Goal: Obtain resource: Download file/media

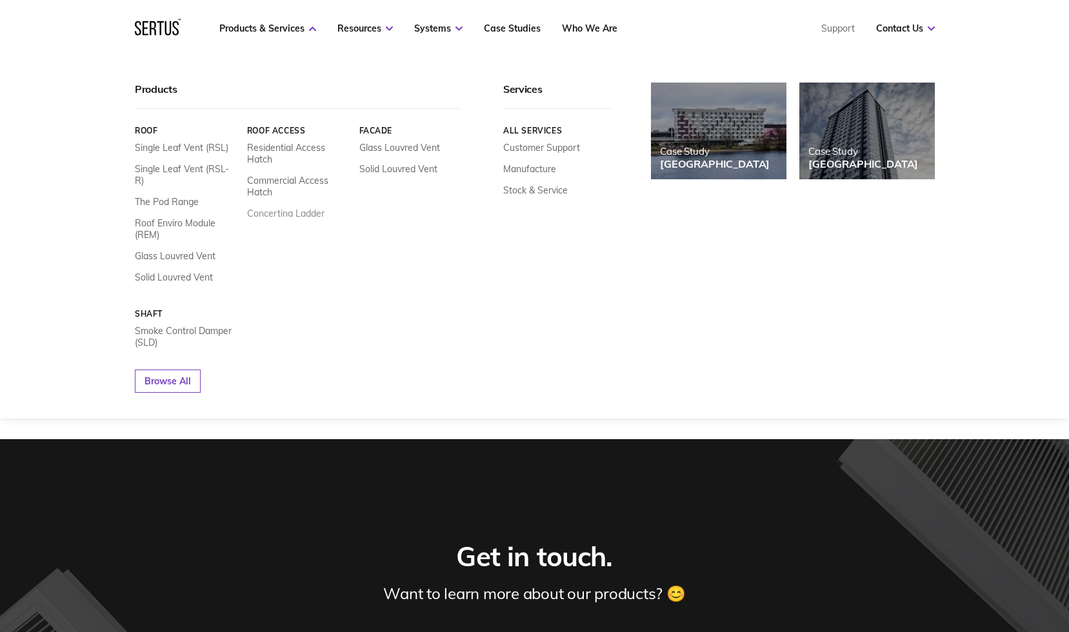
click at [291, 212] on link "Concertina Ladder" at bounding box center [285, 214] width 77 height 12
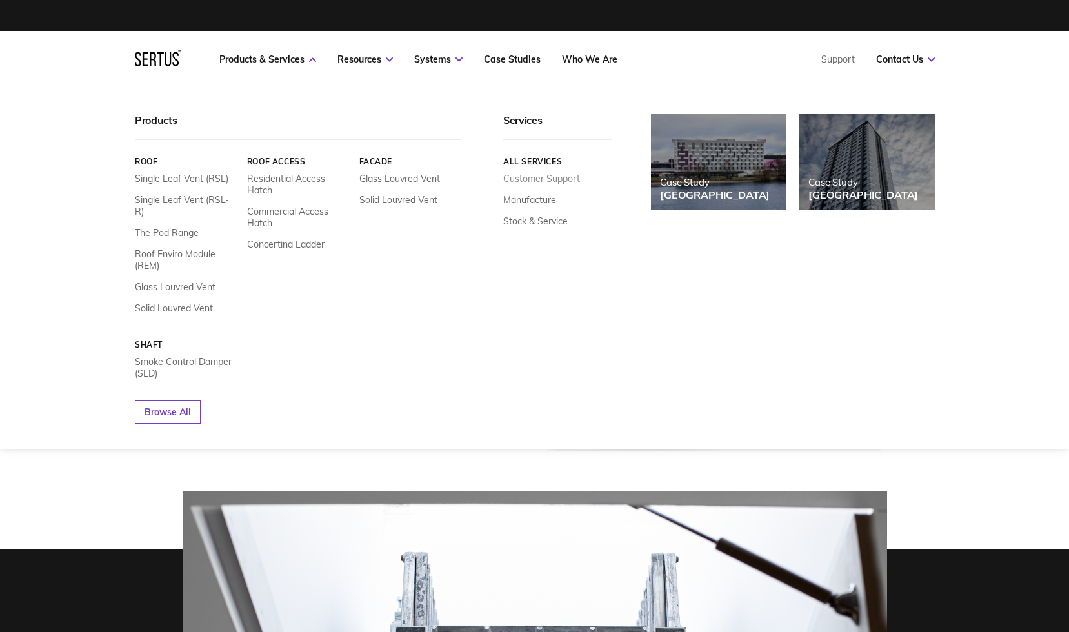
click at [545, 179] on link "Customer Support" at bounding box center [541, 179] width 77 height 12
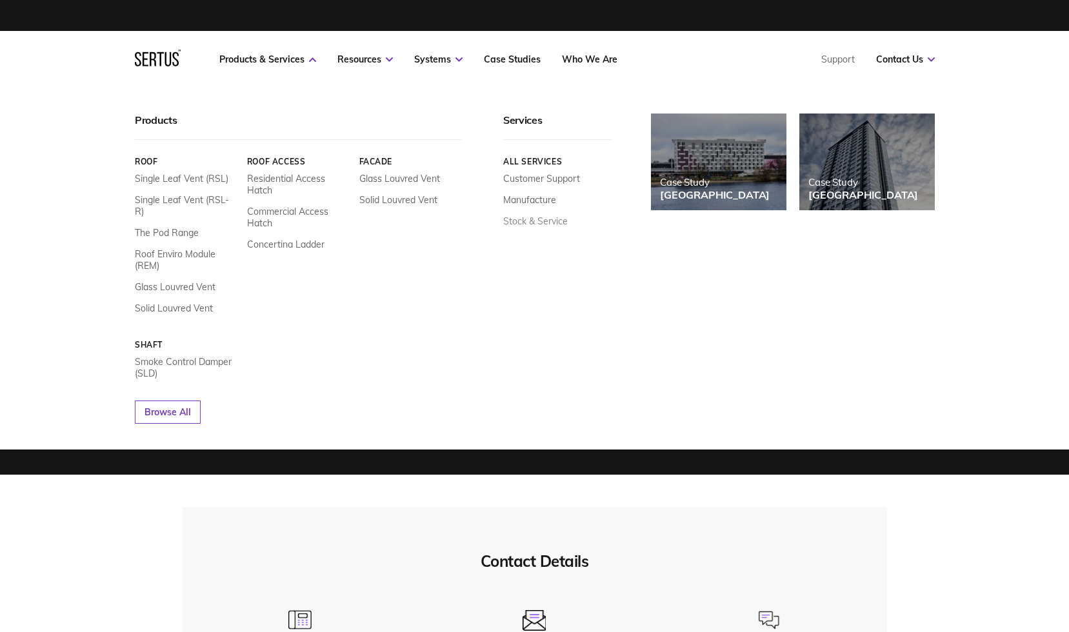
click at [526, 219] on link "Stock & Service" at bounding box center [535, 222] width 65 height 12
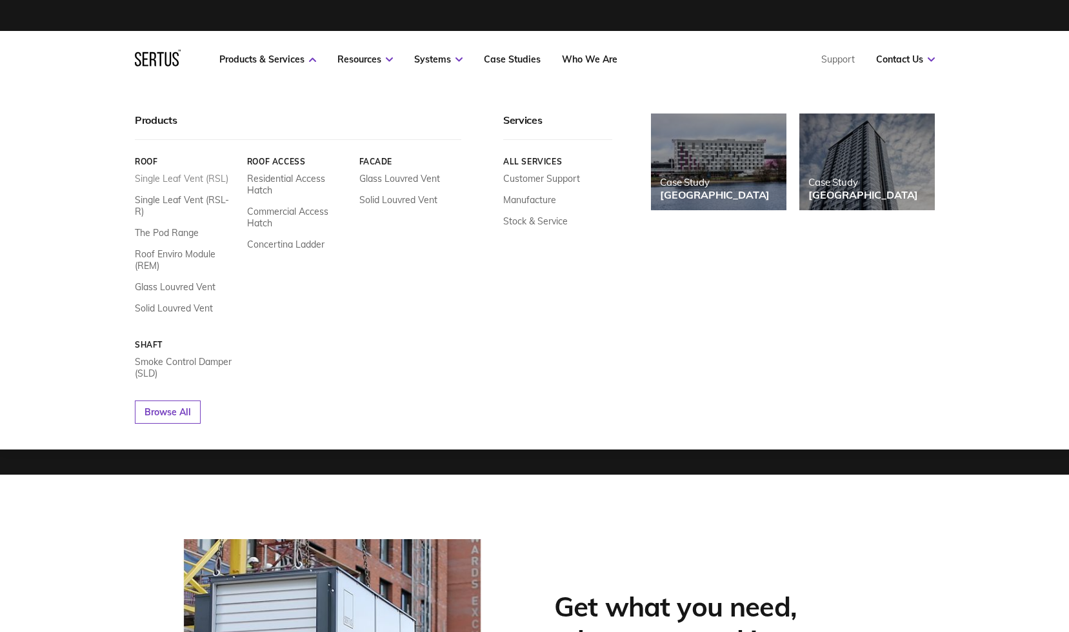
click at [200, 176] on link "Single Leaf Vent (RSL)" at bounding box center [182, 179] width 94 height 12
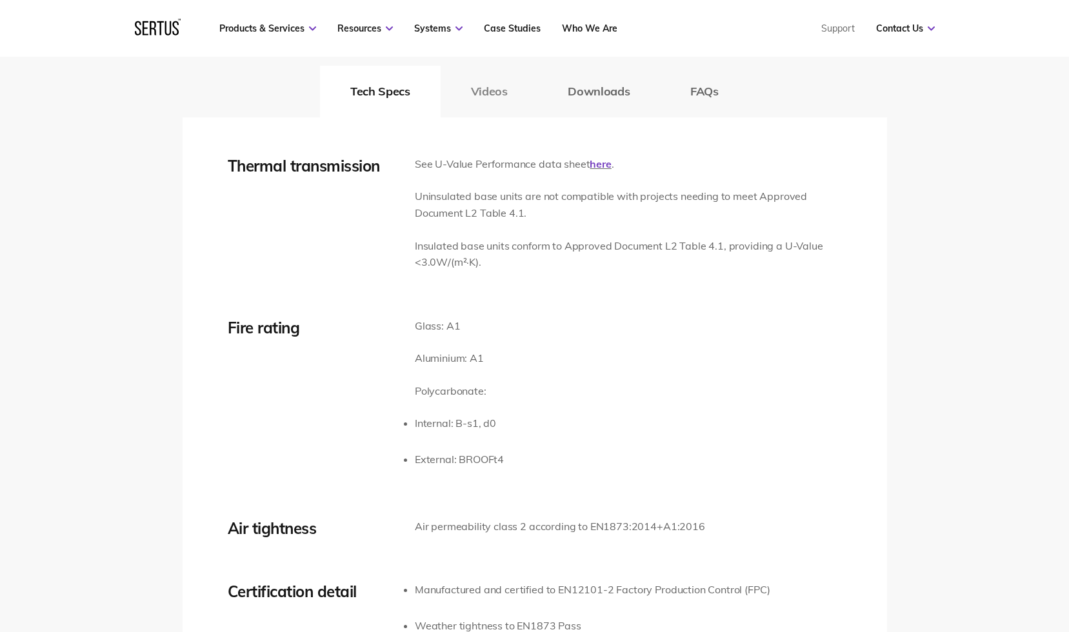
scroll to position [1807, 0]
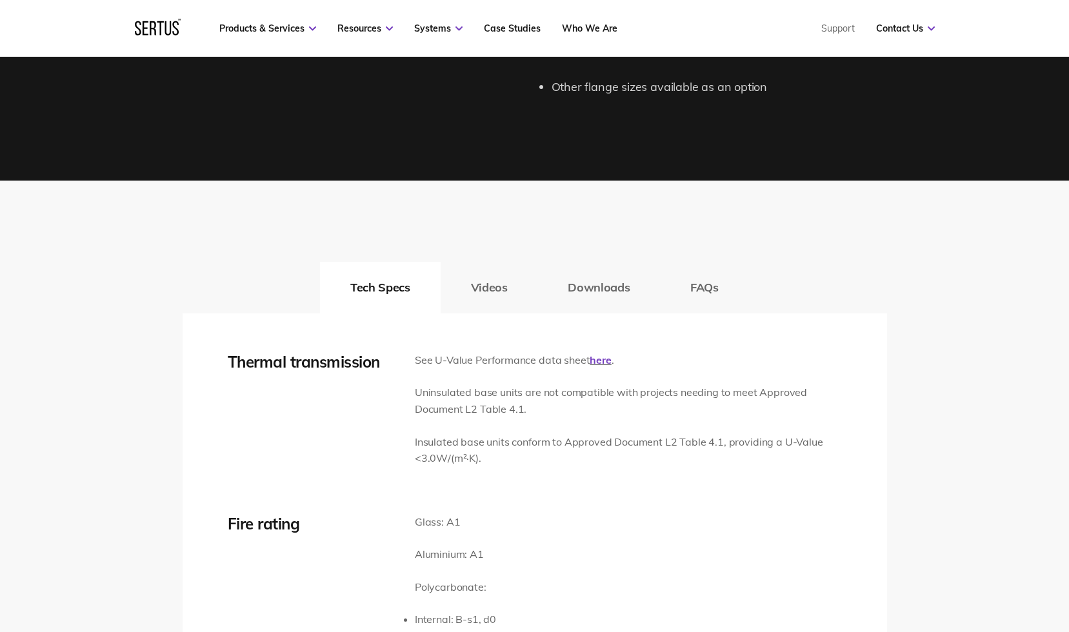
click at [603, 280] on button "Downloads" at bounding box center [599, 288] width 123 height 52
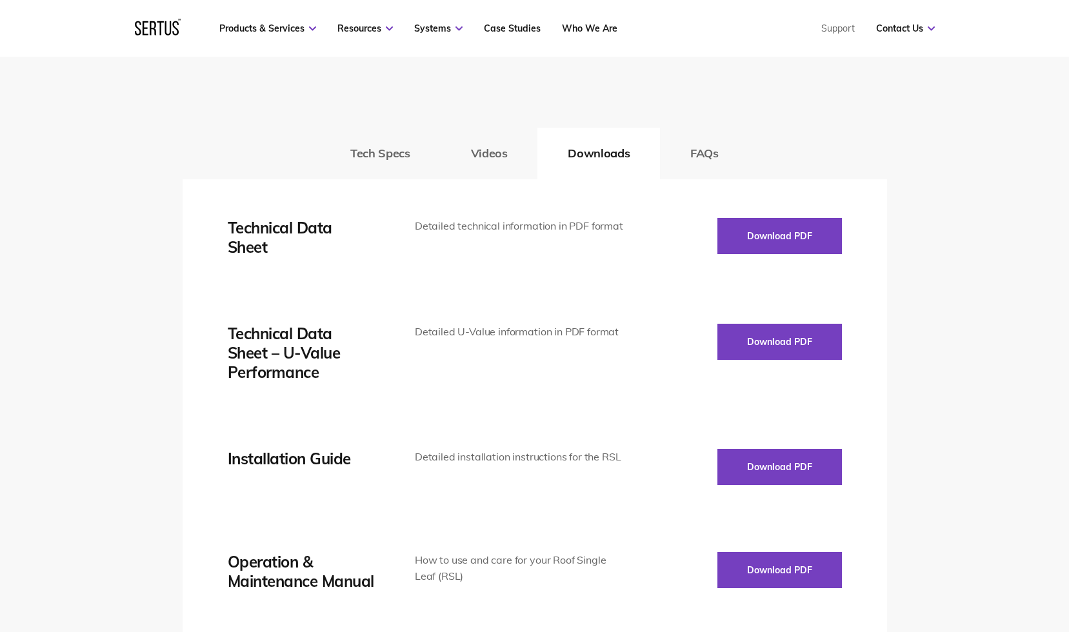
scroll to position [1936, 0]
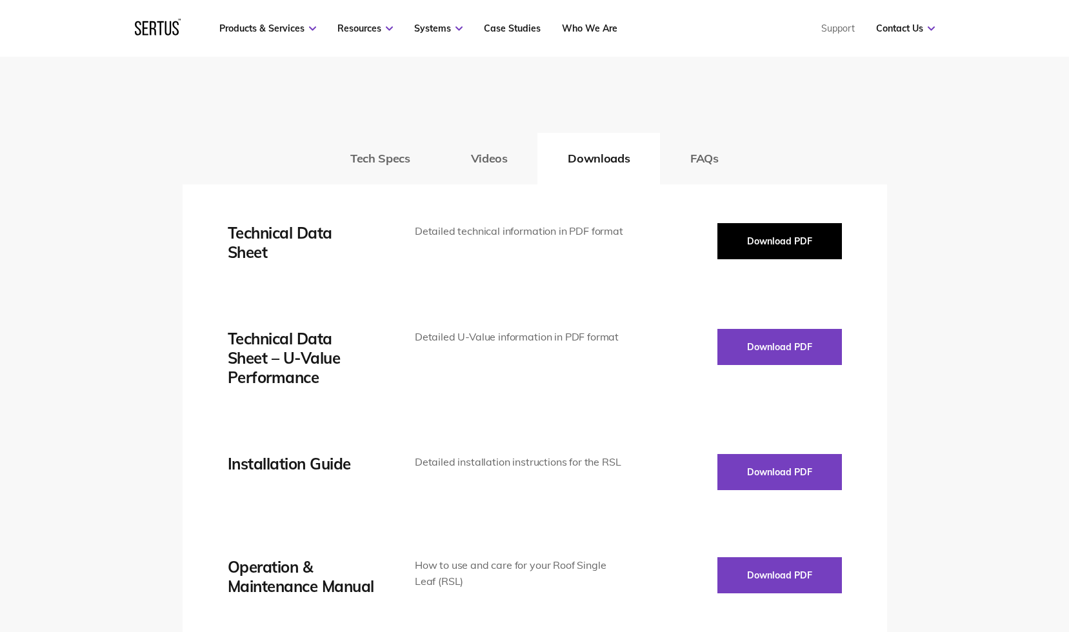
click at [762, 241] on button "Download PDF" at bounding box center [780, 241] width 125 height 36
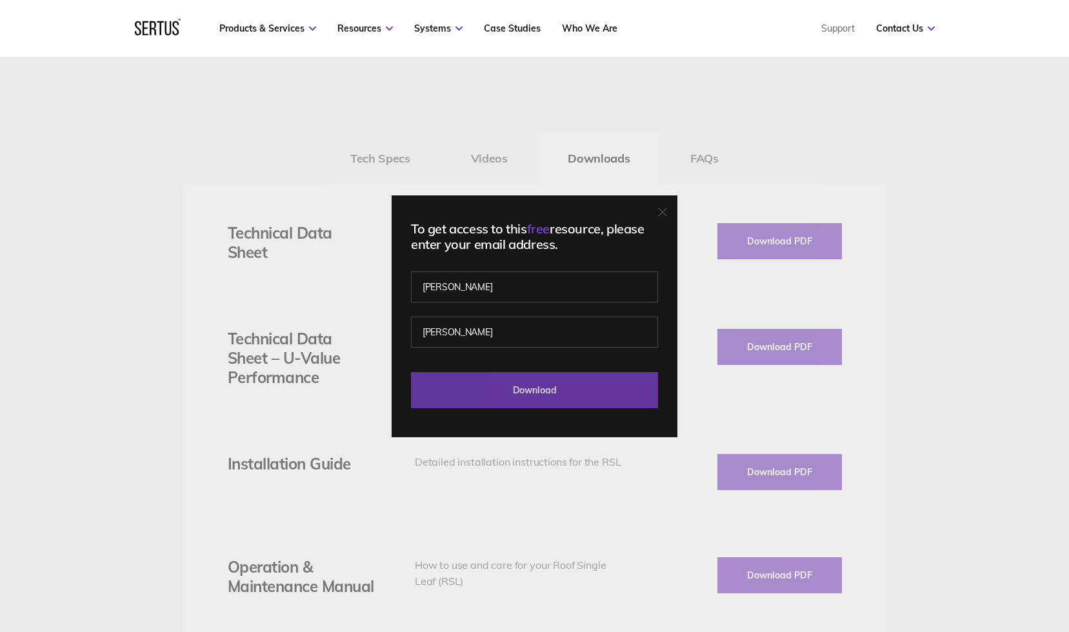
click at [527, 387] on input "Download" at bounding box center [534, 390] width 247 height 36
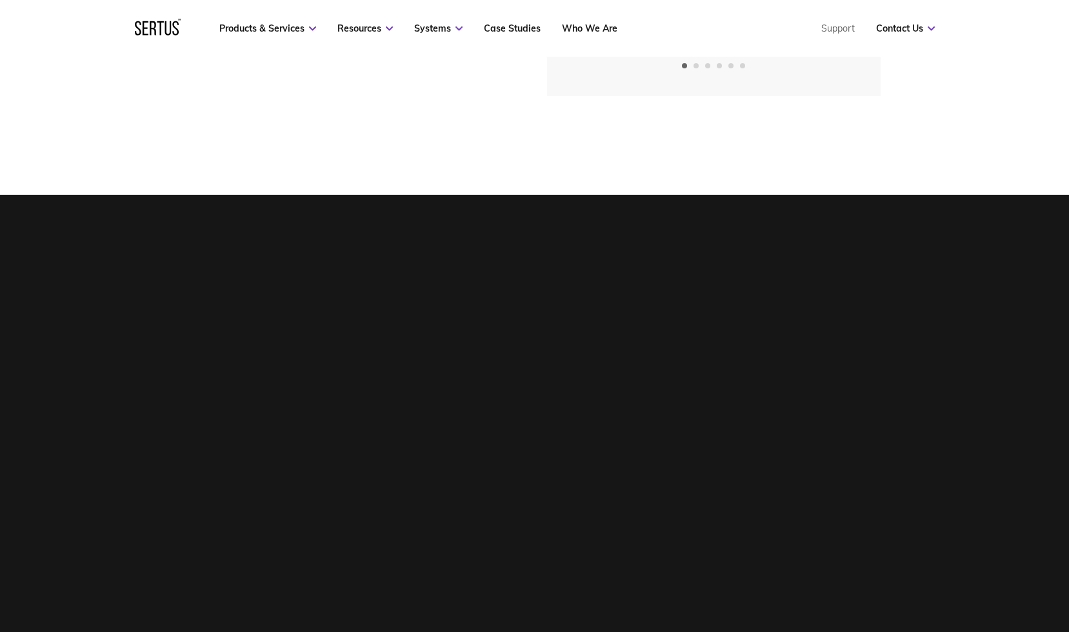
scroll to position [0, 0]
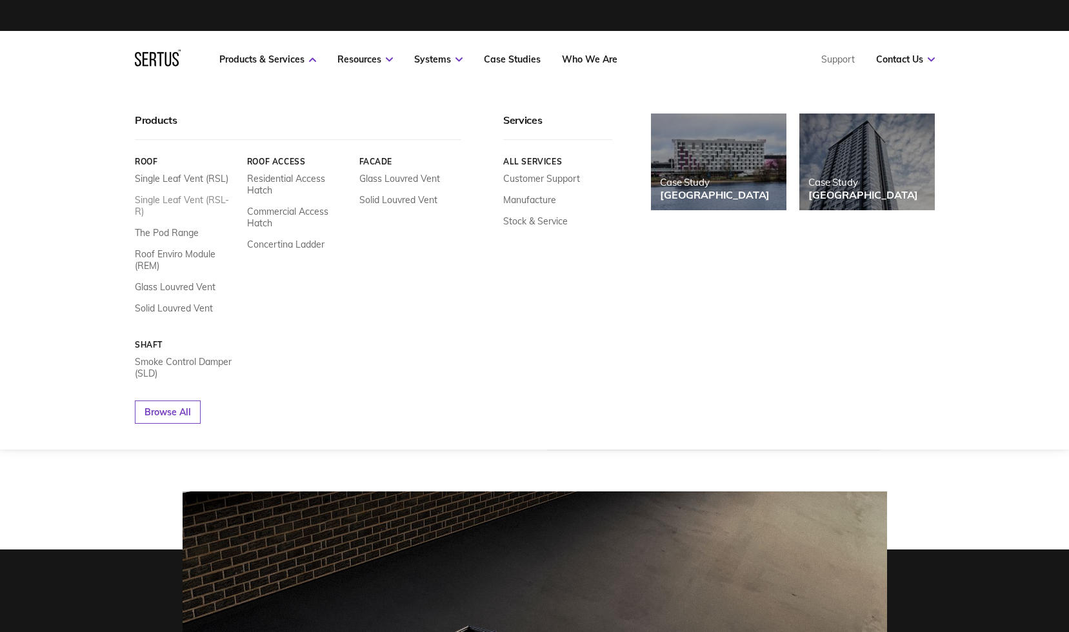
click at [188, 203] on link "Single Leaf Vent (RSL-R)" at bounding box center [186, 205] width 103 height 23
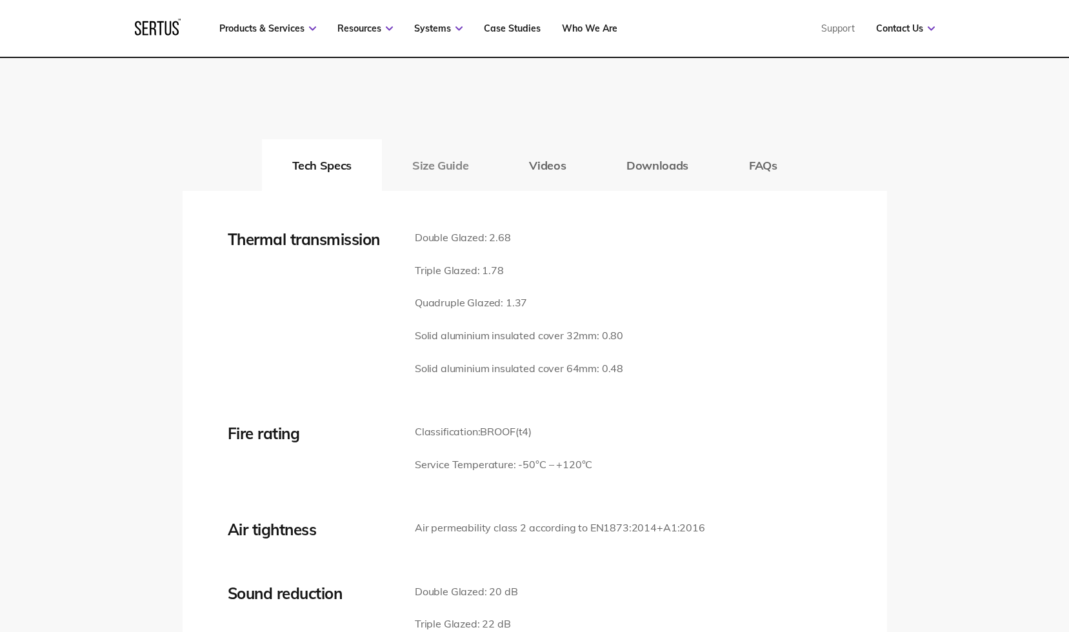
scroll to position [1678, 0]
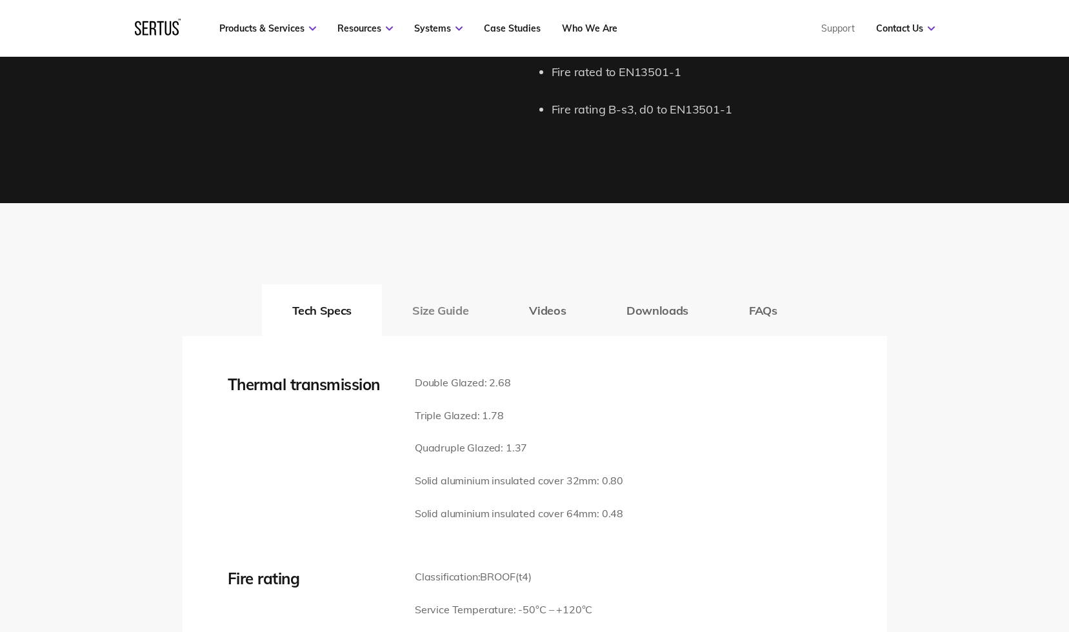
click at [448, 312] on button "Size Guide" at bounding box center [440, 311] width 117 height 52
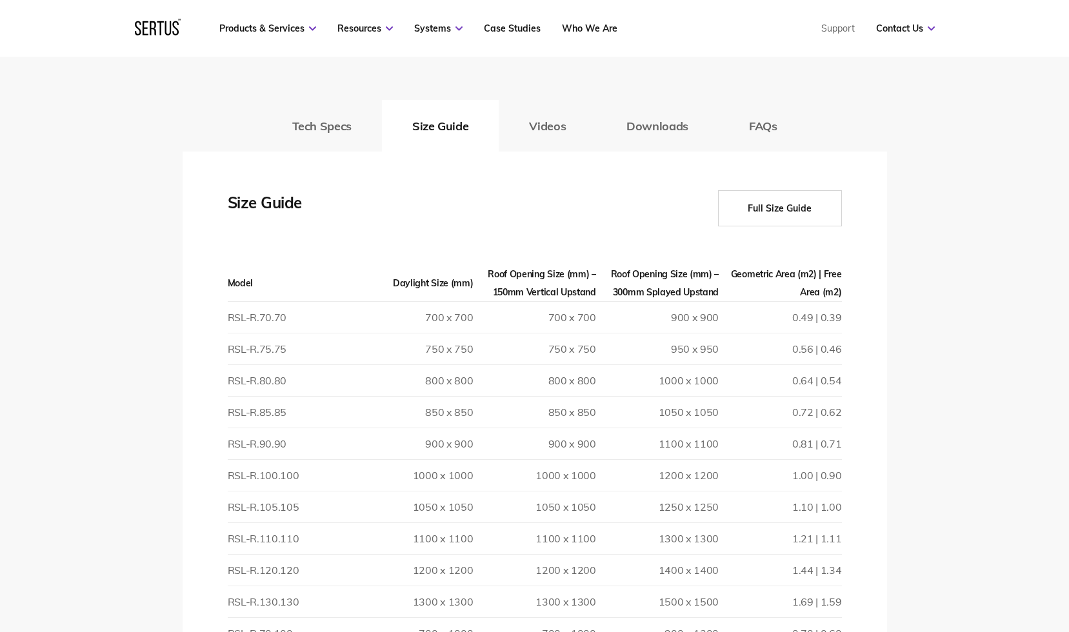
scroll to position [1871, 0]
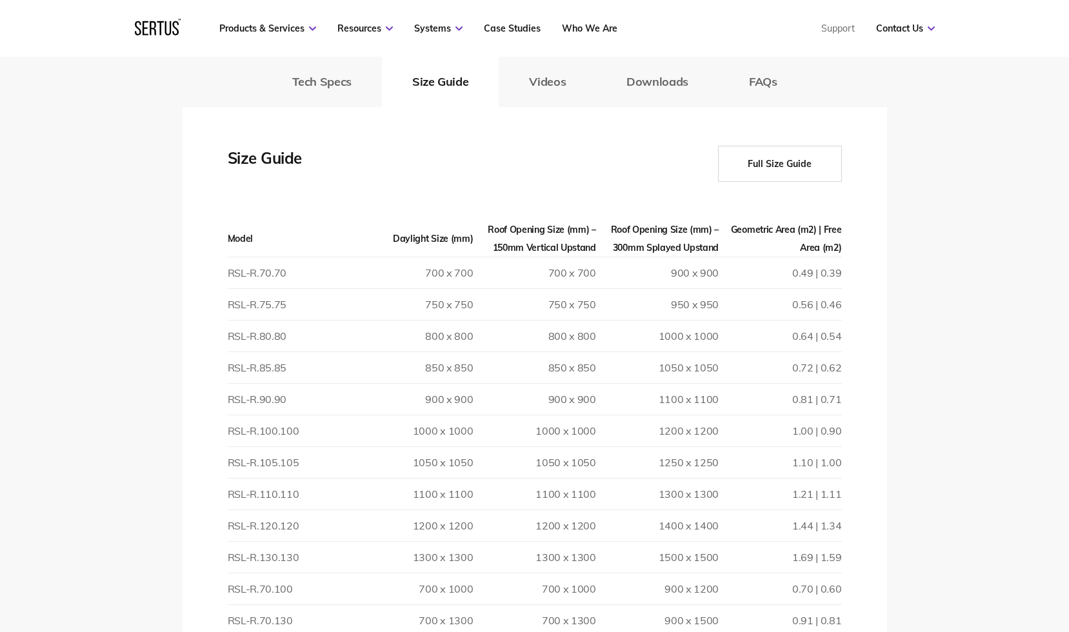
scroll to position [1936, 0]
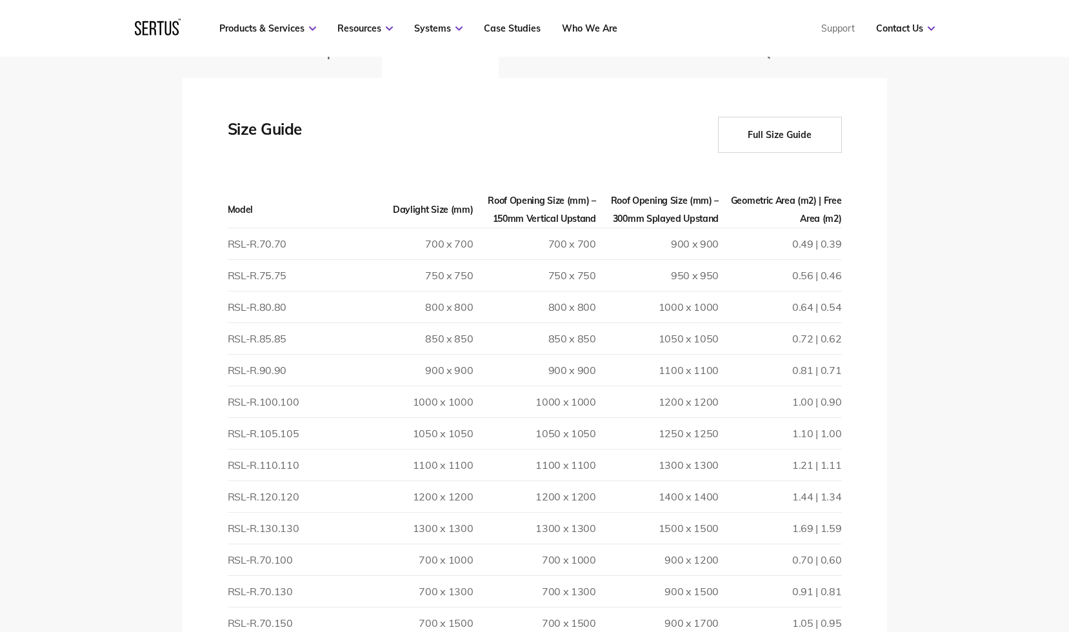
click at [810, 406] on td "1.00 | 0.90" at bounding box center [780, 403] width 123 height 32
click at [817, 433] on td "1.10 | 1.00" at bounding box center [780, 434] width 123 height 32
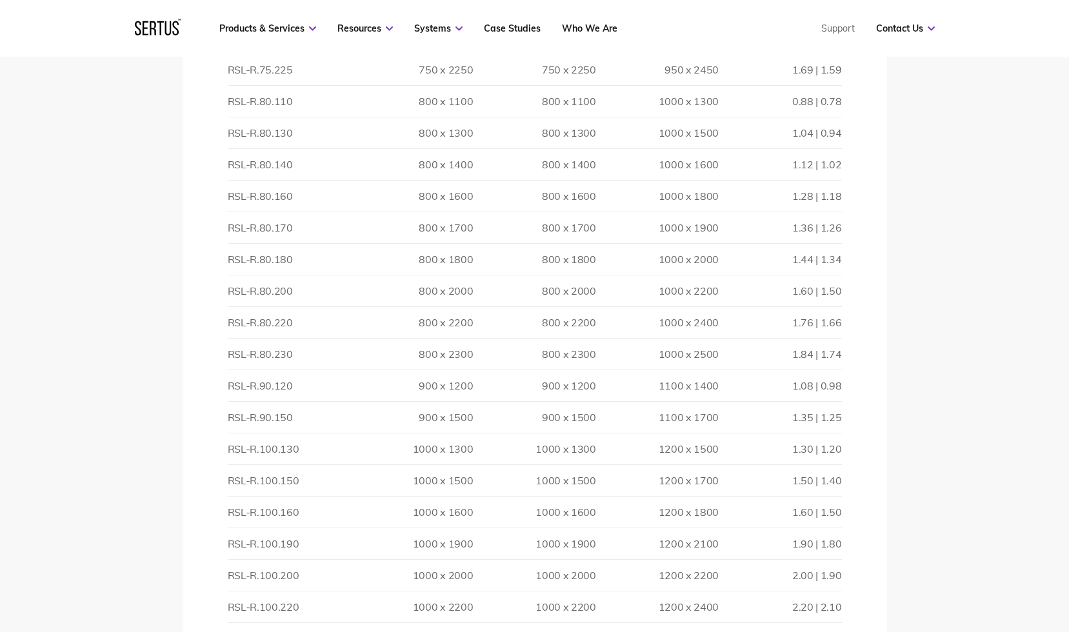
scroll to position [2904, 0]
